Goal: Task Accomplishment & Management: Use online tool/utility

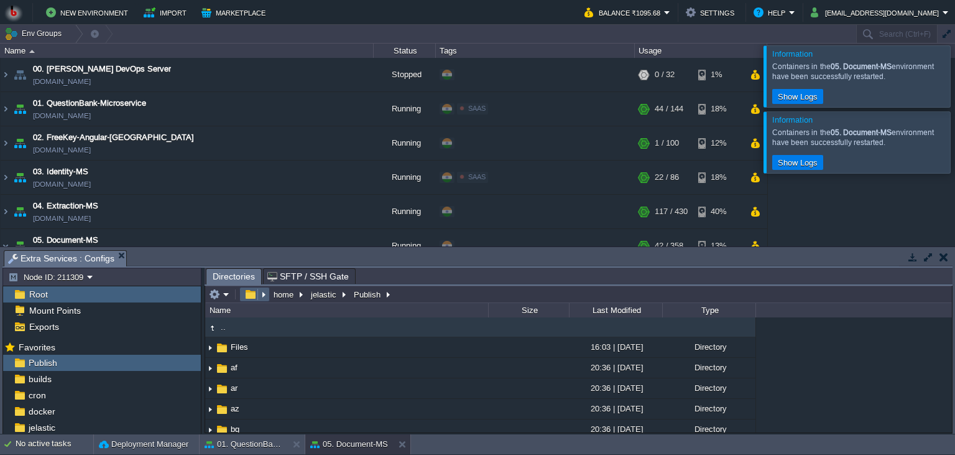
scroll to position [170, 0]
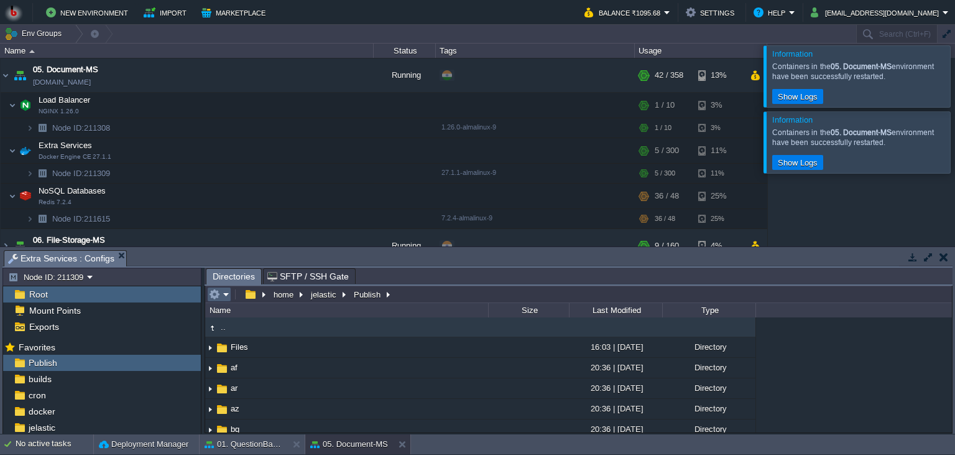
click at [225, 295] on em at bounding box center [219, 294] width 21 height 11
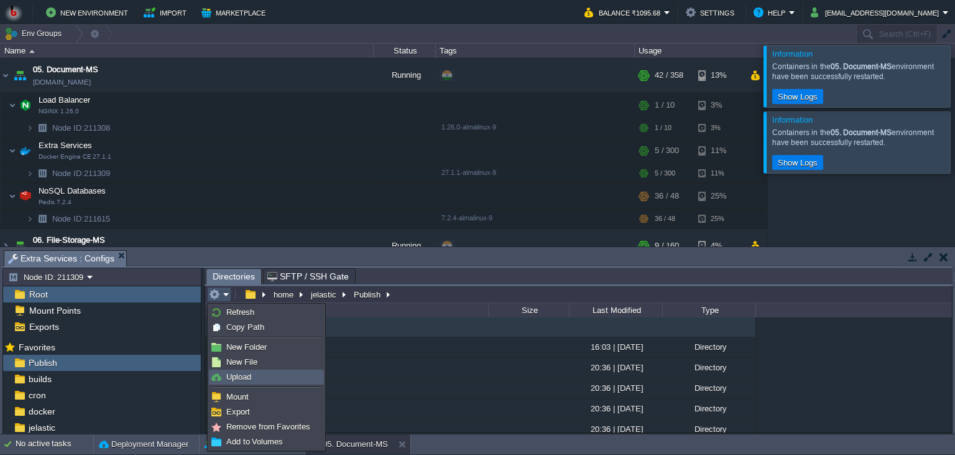
click at [241, 372] on span "Upload" at bounding box center [238, 376] width 25 height 9
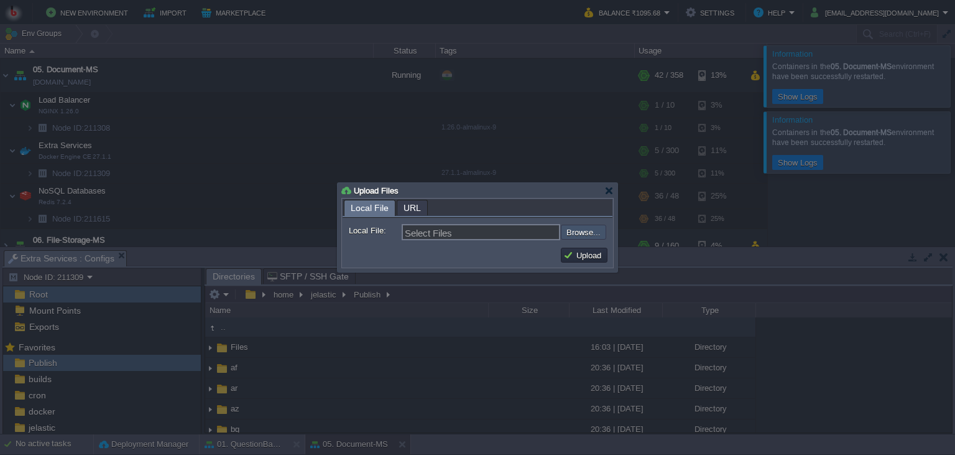
click at [588, 238] on input "file" at bounding box center [527, 232] width 157 height 15
type input "C:\fakepath\PdfGenerateMicroservice.dll"
type input "PdfGenerateMicroservice.dll"
click at [577, 258] on button "Upload" at bounding box center [585, 254] width 42 height 11
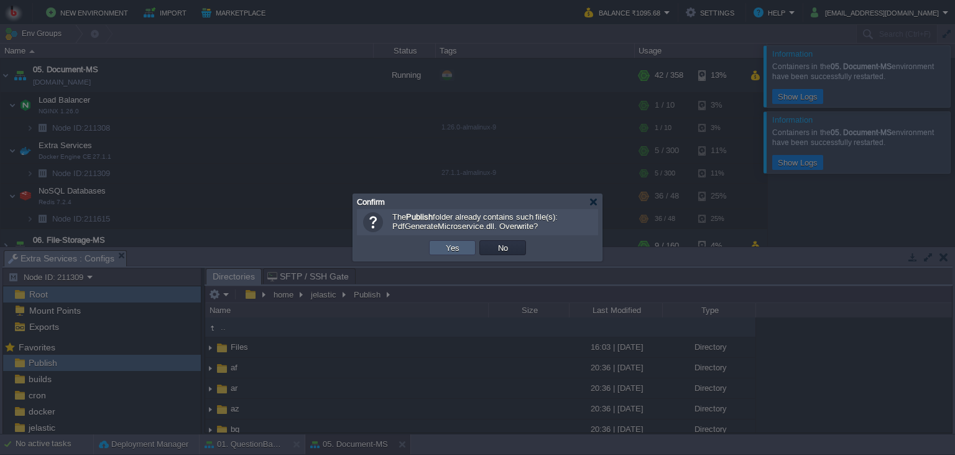
click at [465, 250] on td "Yes" at bounding box center [452, 247] width 47 height 15
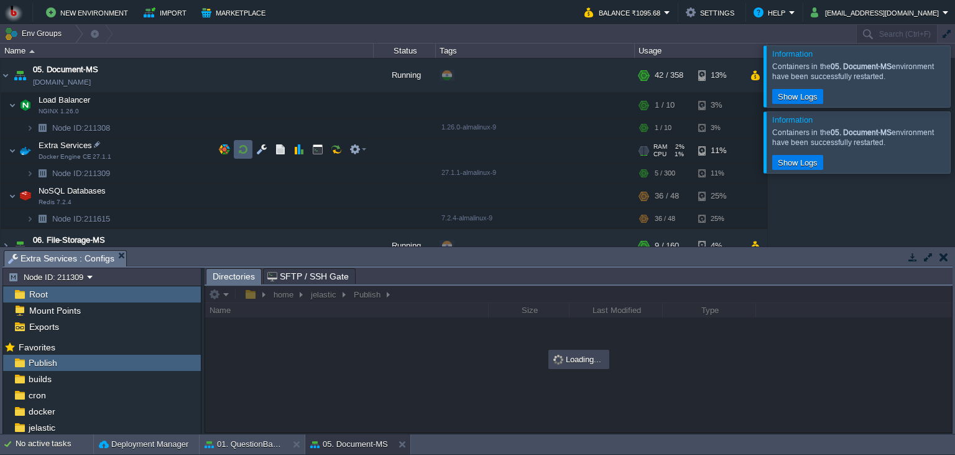
click at [245, 157] on td at bounding box center [243, 149] width 19 height 19
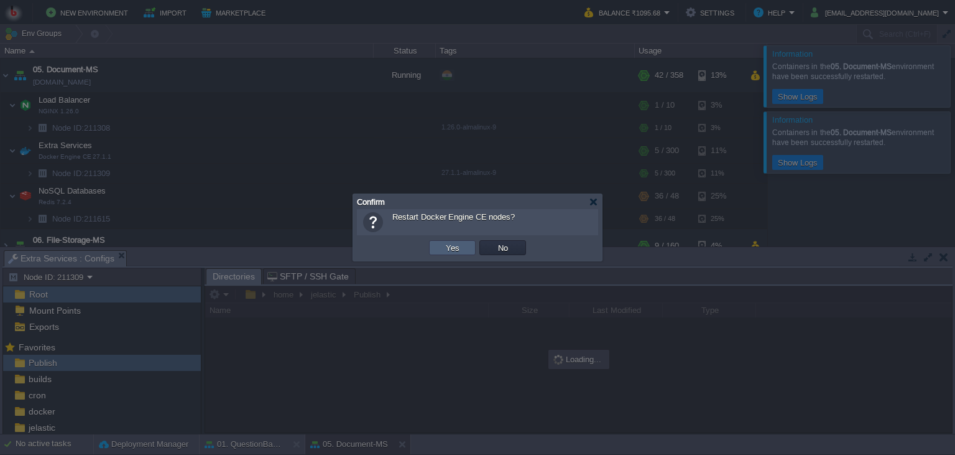
click at [455, 251] on button "Yes" at bounding box center [452, 247] width 21 height 11
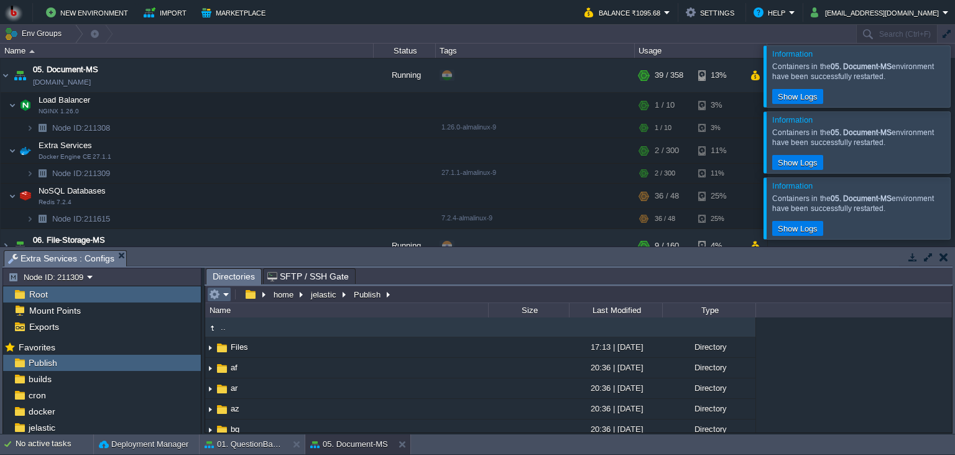
click at [226, 299] on em at bounding box center [219, 294] width 21 height 11
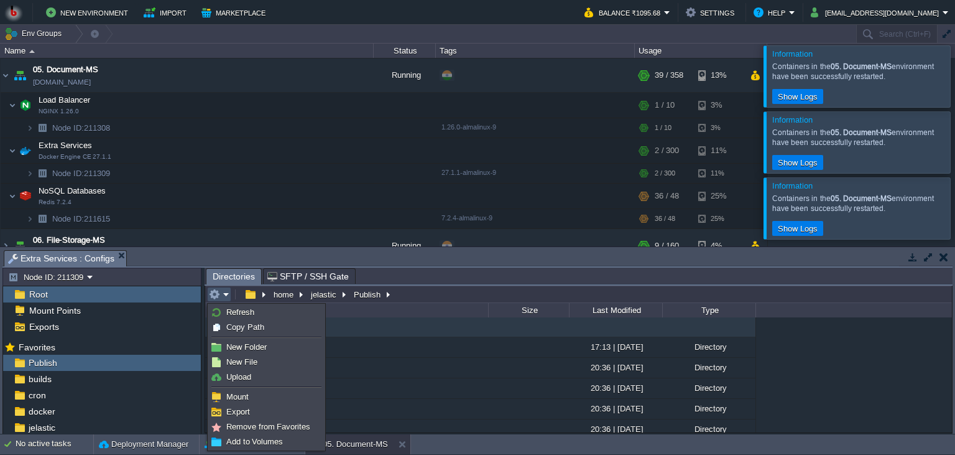
click at [270, 384] on li at bounding box center [266, 386] width 115 height 5
click at [277, 379] on link "Upload" at bounding box center [267, 377] width 114 height 14
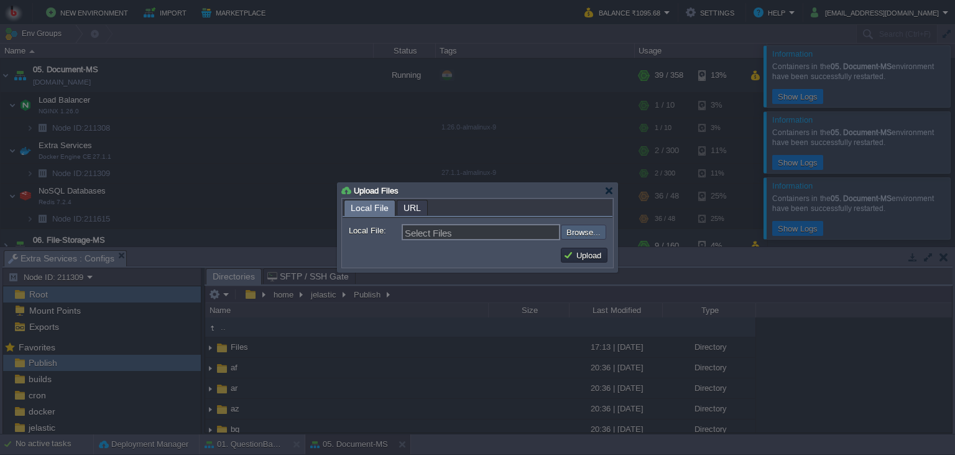
click at [586, 228] on input "file" at bounding box center [527, 232] width 157 height 15
type input "C:\fakepath\PdfGenerateMicroservice.dll"
type input "PdfGenerateMicroservice.dll"
click at [588, 261] on td "Upload" at bounding box center [584, 255] width 47 height 15
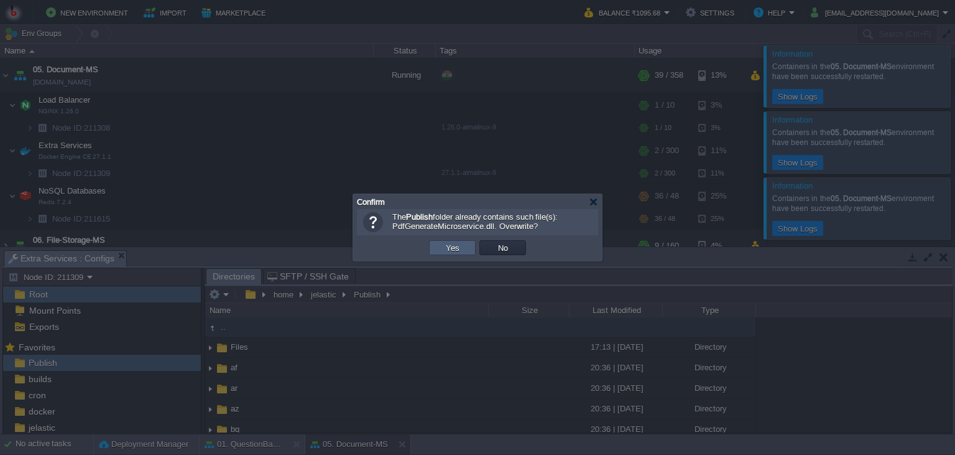
click at [451, 253] on button "Yes" at bounding box center [452, 247] width 21 height 11
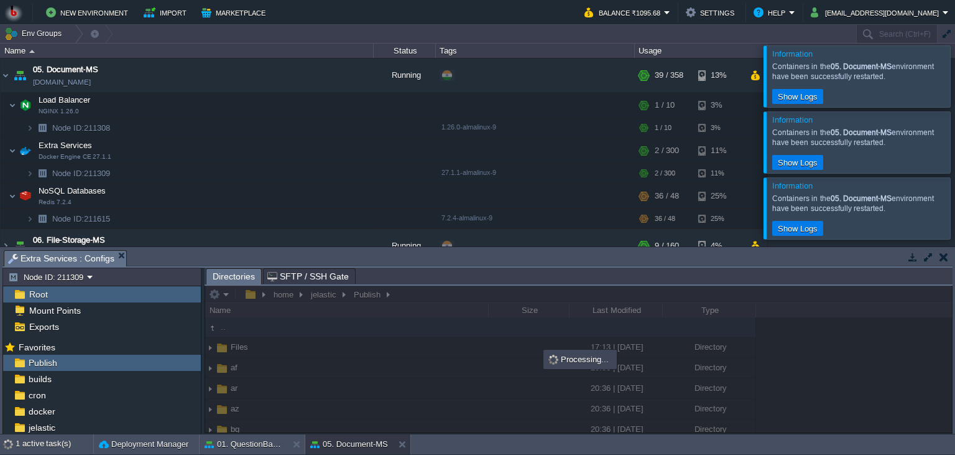
click at [931, 202] on div "Containers in the 05. Document-MS environment have been successfully restarted." at bounding box center [860, 203] width 175 height 20
click at [955, 203] on div at bounding box center [970, 207] width 0 height 61
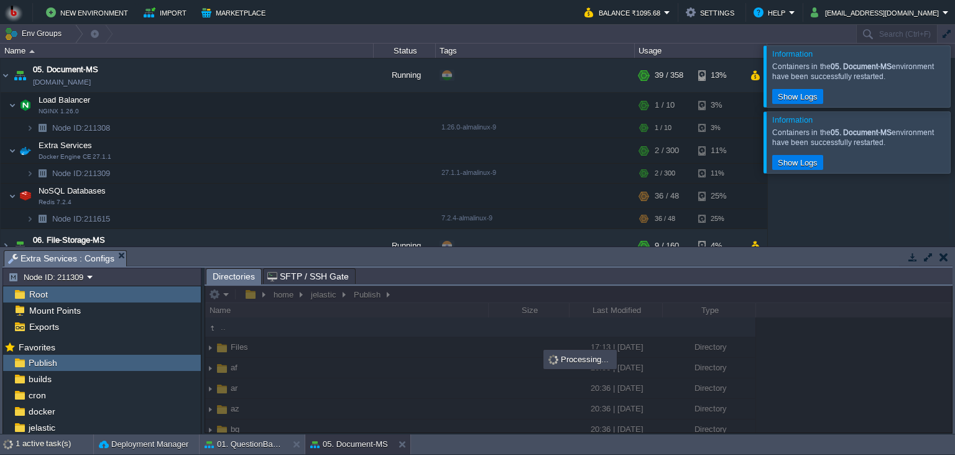
click at [955, 152] on div at bounding box center [970, 141] width 0 height 61
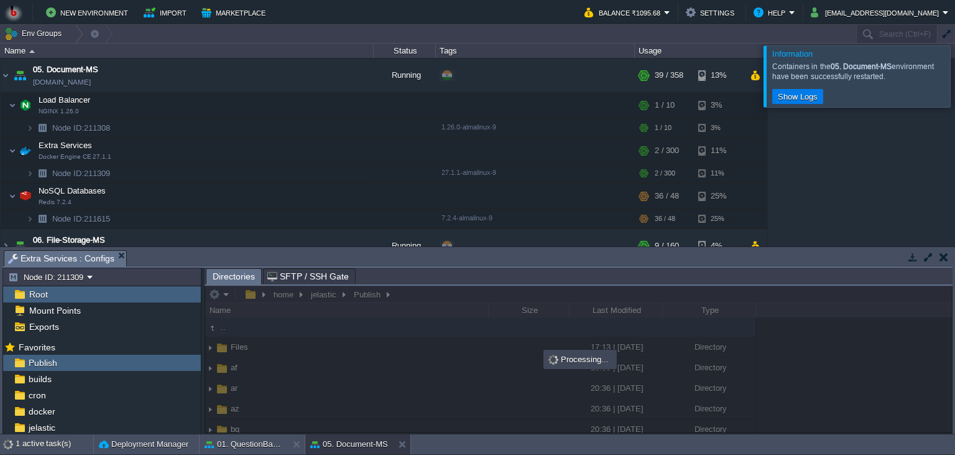
click at [955, 94] on div at bounding box center [970, 75] width 0 height 61
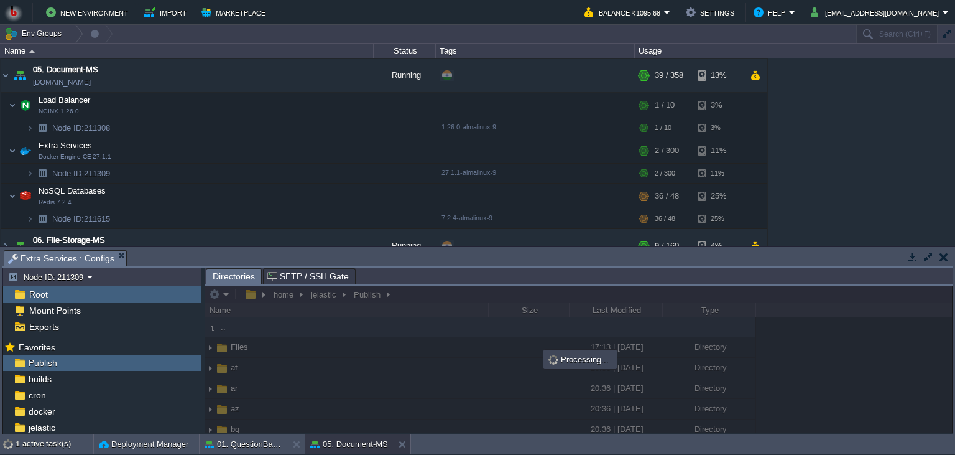
click at [847, 203] on div "00. [PERSON_NAME] DevOps Server [DOMAIN_NAME] Stopped + Add to Env Group RAM 0%…" at bounding box center [477, 152] width 955 height 188
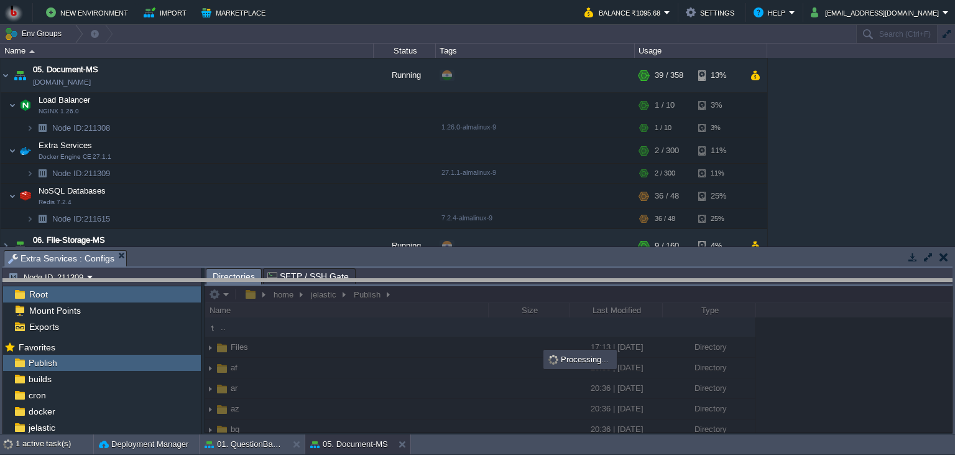
click at [802, 286] on body "New Environment Import Marketplace Bonus ₹0.00 Upgrade Account Balance ₹1095.68…" at bounding box center [477, 227] width 955 height 455
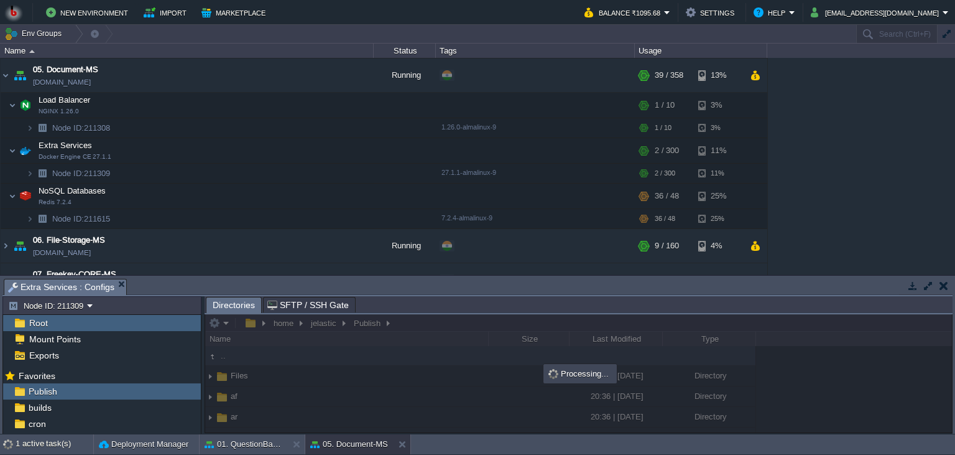
click at [829, 195] on div "00. [PERSON_NAME] DevOps Server [DOMAIN_NAME] Stopped + Add to Env Group RAM 0%…" at bounding box center [477, 166] width 955 height 217
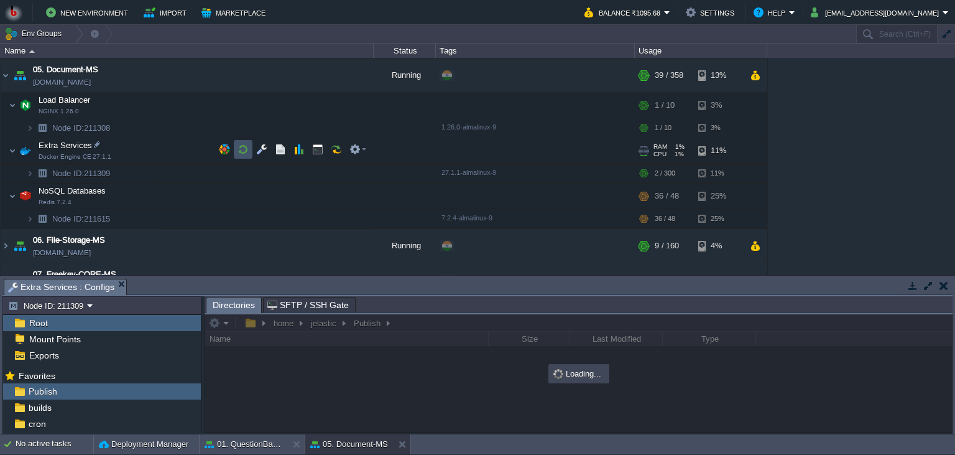
click at [245, 151] on button "button" at bounding box center [243, 149] width 11 height 11
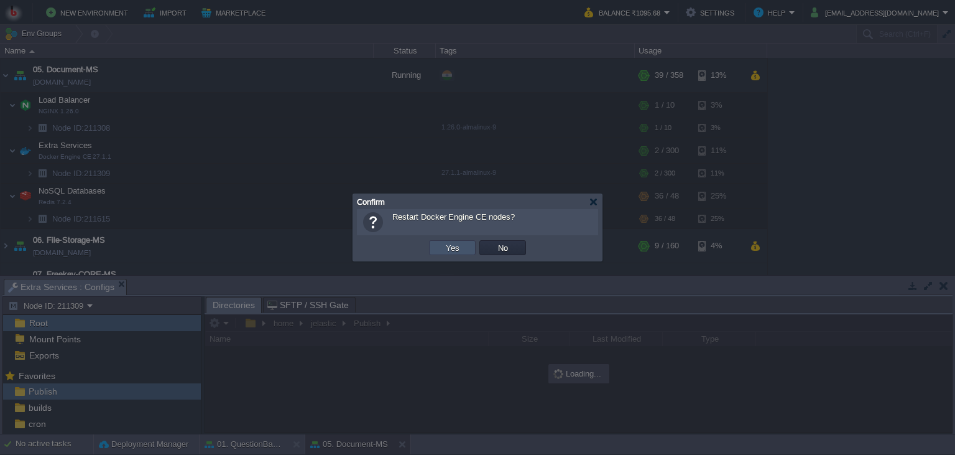
click at [447, 248] on button "Yes" at bounding box center [452, 247] width 21 height 11
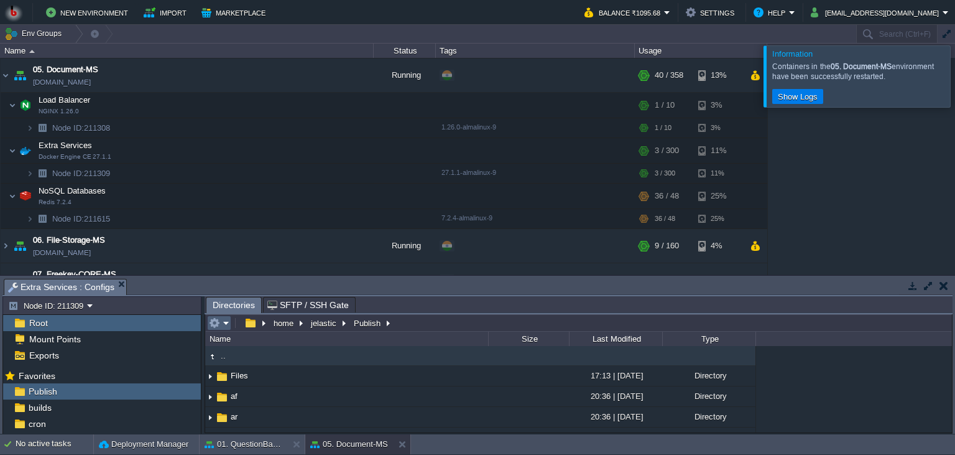
click at [225, 322] on em at bounding box center [219, 322] width 21 height 11
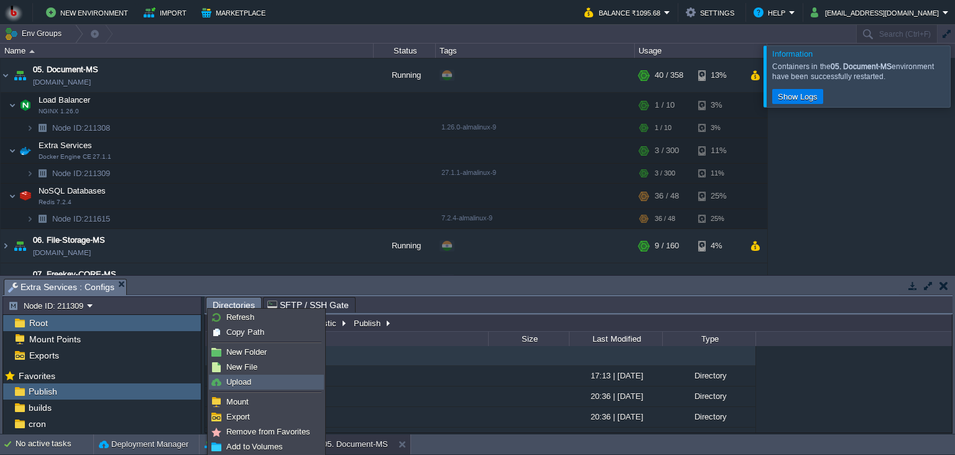
click at [243, 383] on span "Upload" at bounding box center [238, 381] width 25 height 9
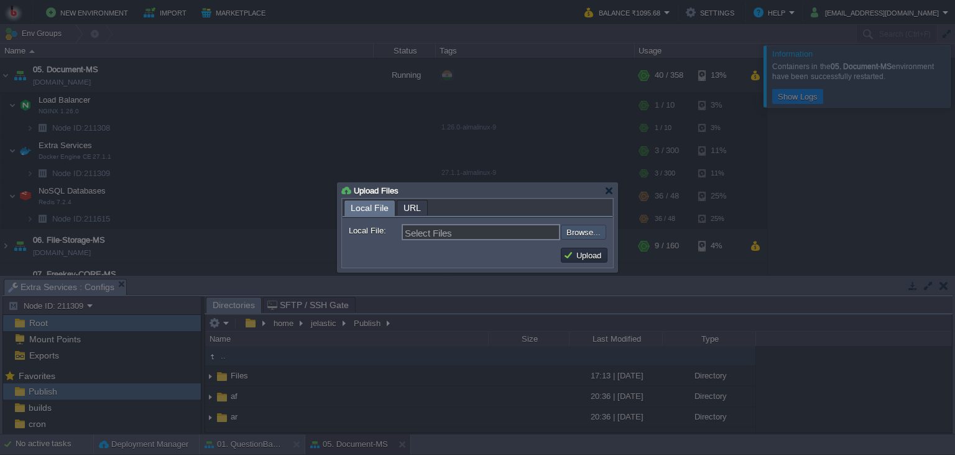
click at [583, 230] on input "file" at bounding box center [527, 232] width 157 height 15
type input "C:\fakepath\PdfGenerateMicroservice.dll"
type input "PdfGenerateMicroservice.dll"
click at [582, 258] on button "Upload" at bounding box center [585, 254] width 42 height 11
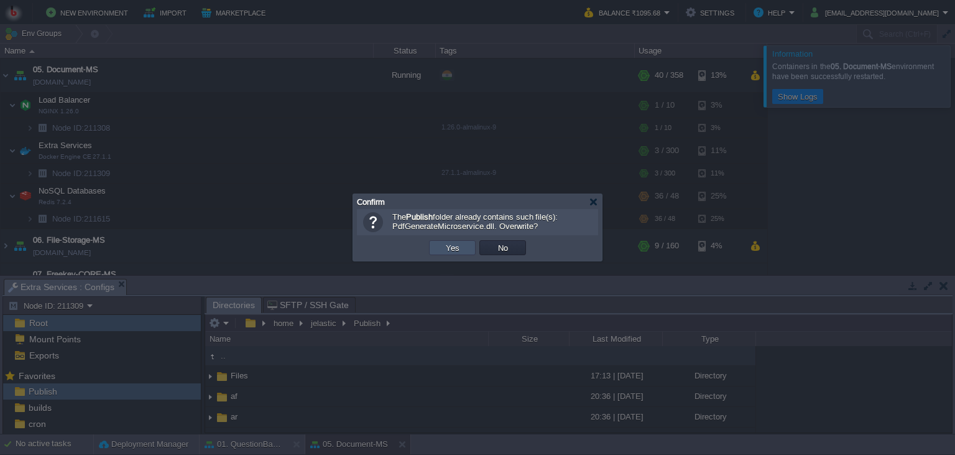
click at [459, 245] on button "Yes" at bounding box center [452, 247] width 21 height 11
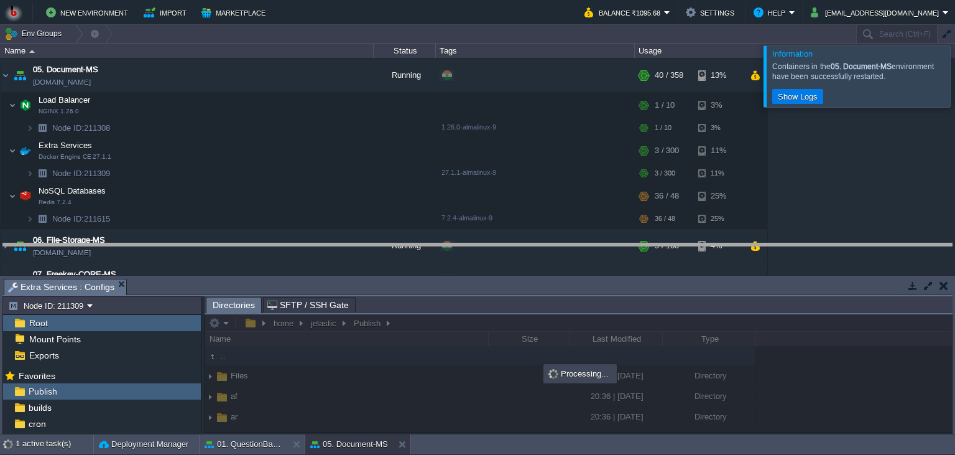
drag, startPoint x: 454, startPoint y: 291, endPoint x: 447, endPoint y: 255, distance: 36.2
click at [447, 255] on body "New Environment Import Marketplace Bonus ₹0.00 Upgrade Account Balance ₹1095.68…" at bounding box center [477, 227] width 955 height 455
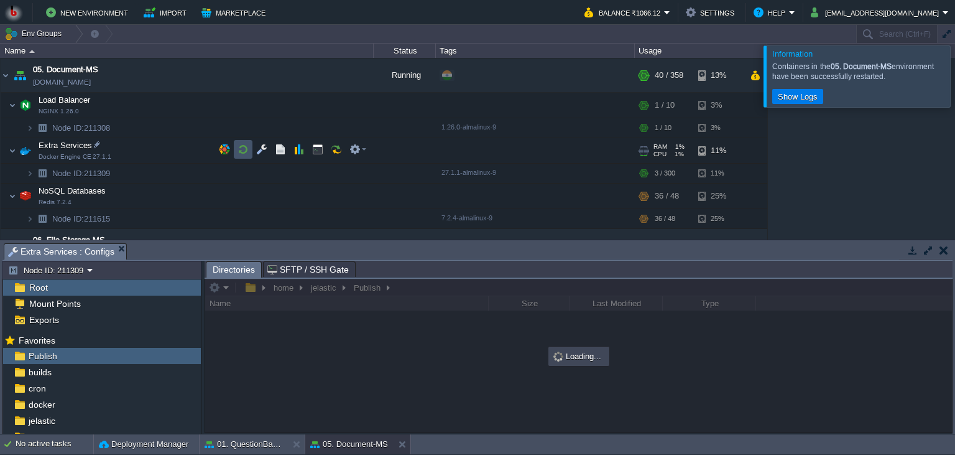
click at [241, 147] on button "button" at bounding box center [243, 149] width 11 height 11
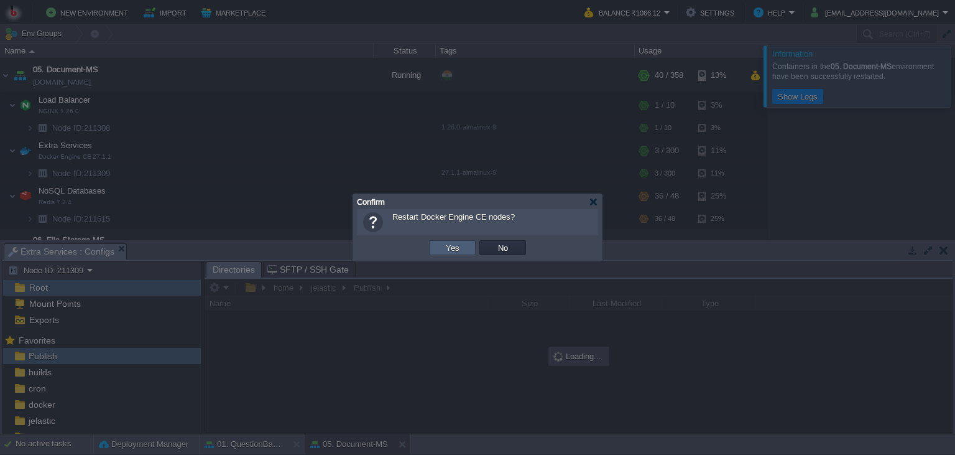
click at [452, 251] on button "Yes" at bounding box center [452, 247] width 21 height 11
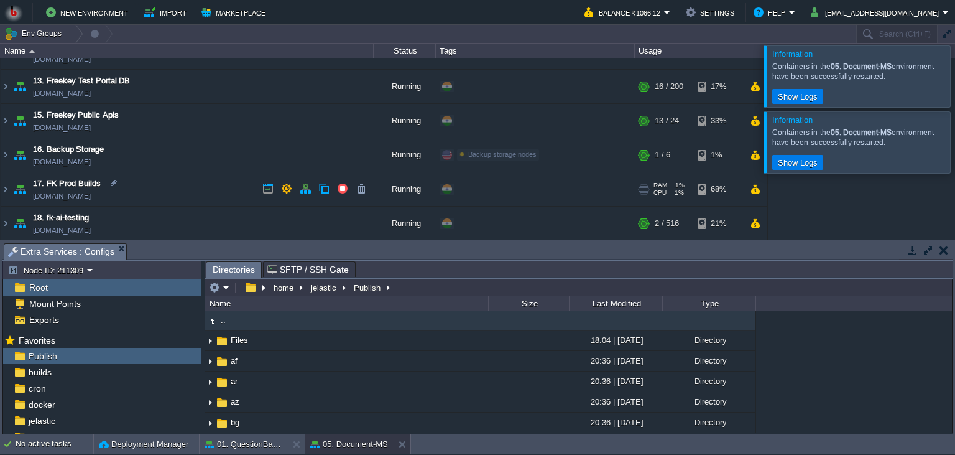
scroll to position [511, 0]
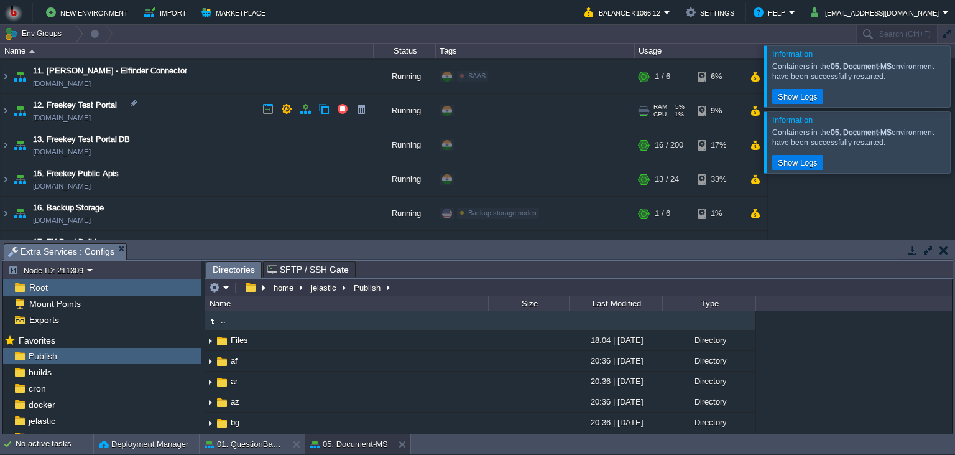
click at [204, 113] on td "12. Freekey Test Portal [DOMAIN_NAME]" at bounding box center [187, 111] width 373 height 34
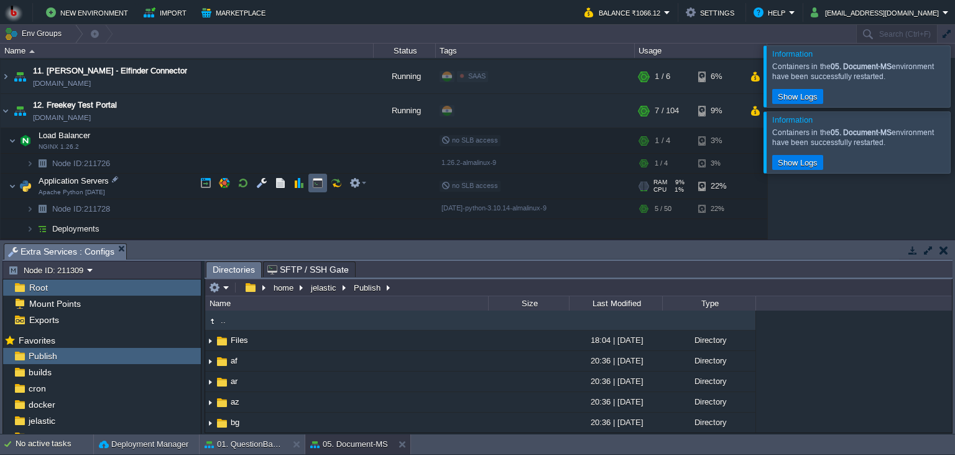
click at [312, 185] on td at bounding box center [318, 183] width 19 height 19
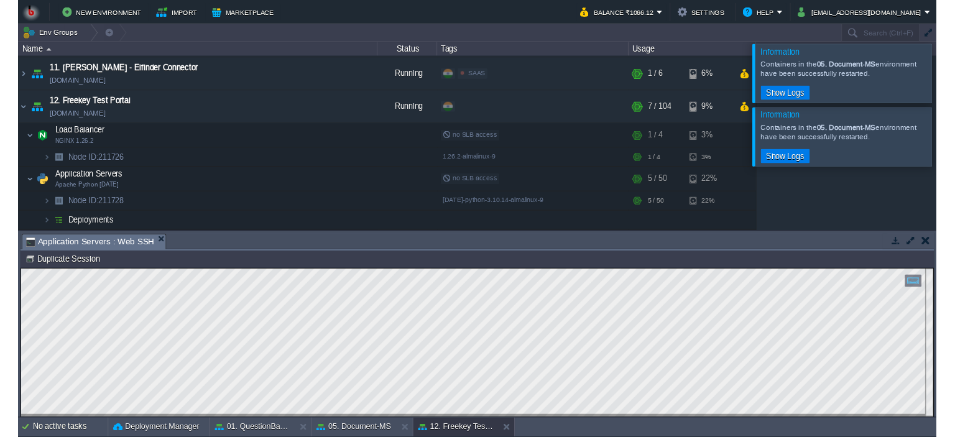
scroll to position [6, 0]
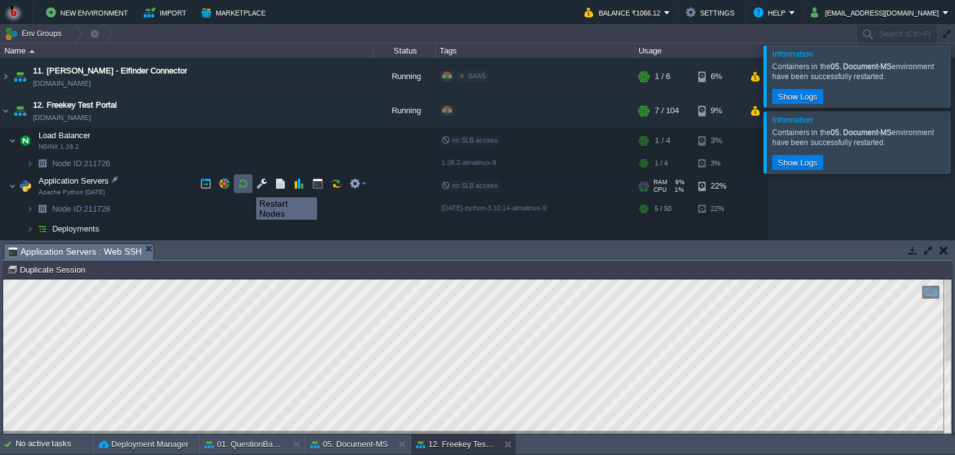
click at [247, 186] on button "button" at bounding box center [243, 183] width 11 height 11
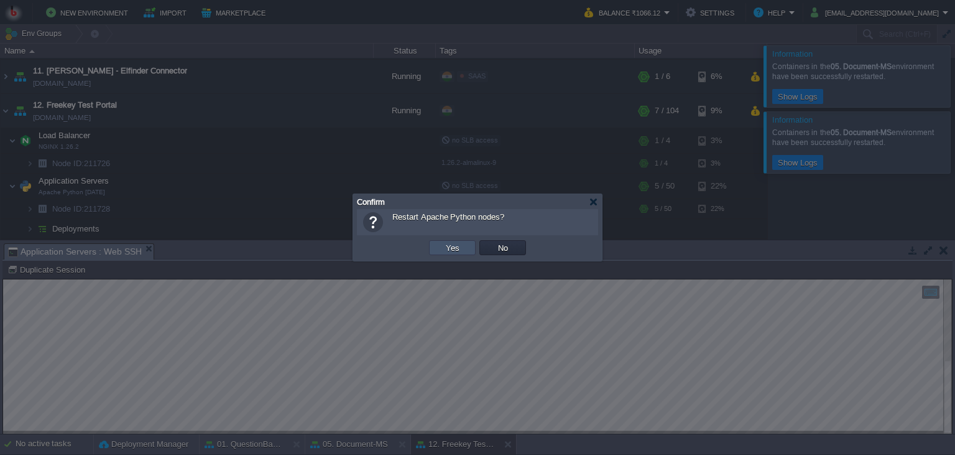
click at [445, 243] on button "Yes" at bounding box center [452, 247] width 21 height 11
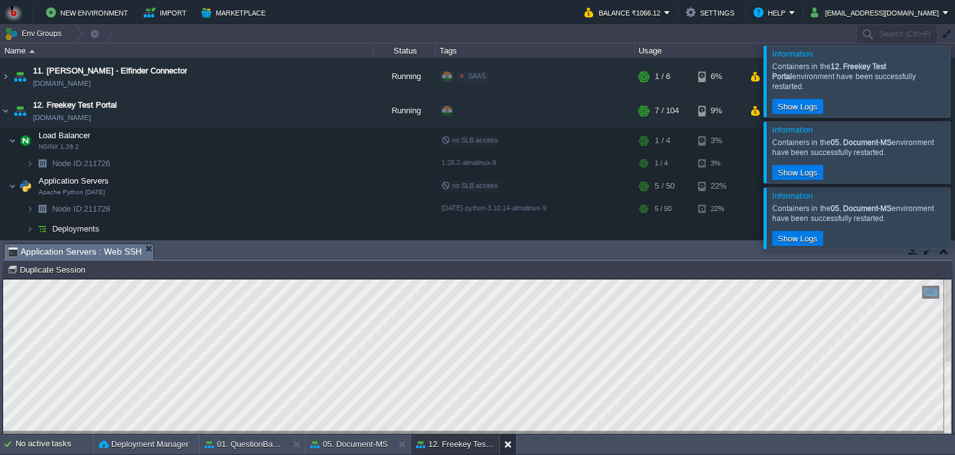
click at [508, 439] on button at bounding box center [510, 444] width 12 height 12
